Goal: Navigation & Orientation: Find specific page/section

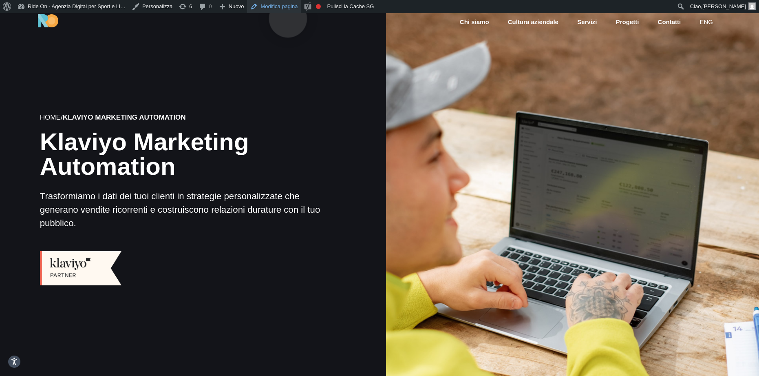
click at [288, 5] on link "Modifica pagina" at bounding box center [274, 6] width 54 height 13
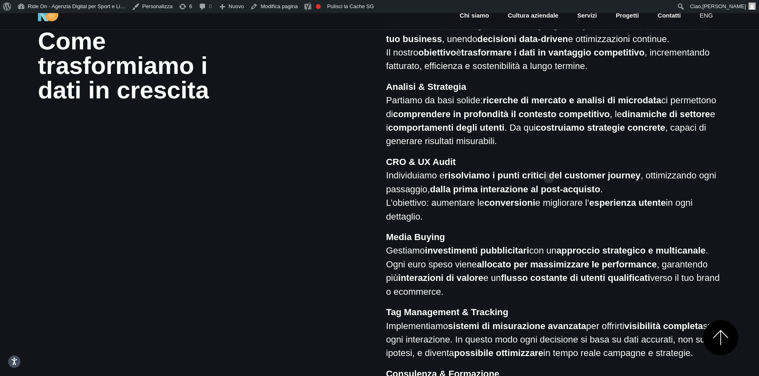
scroll to position [716, 0]
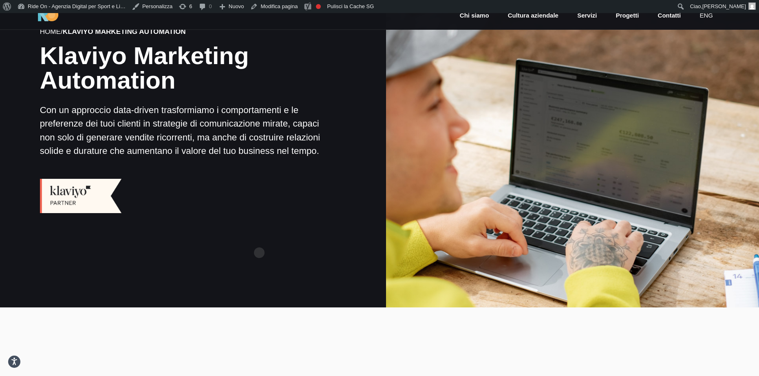
scroll to position [97, 0]
